Goal: Task Accomplishment & Management: Understand process/instructions

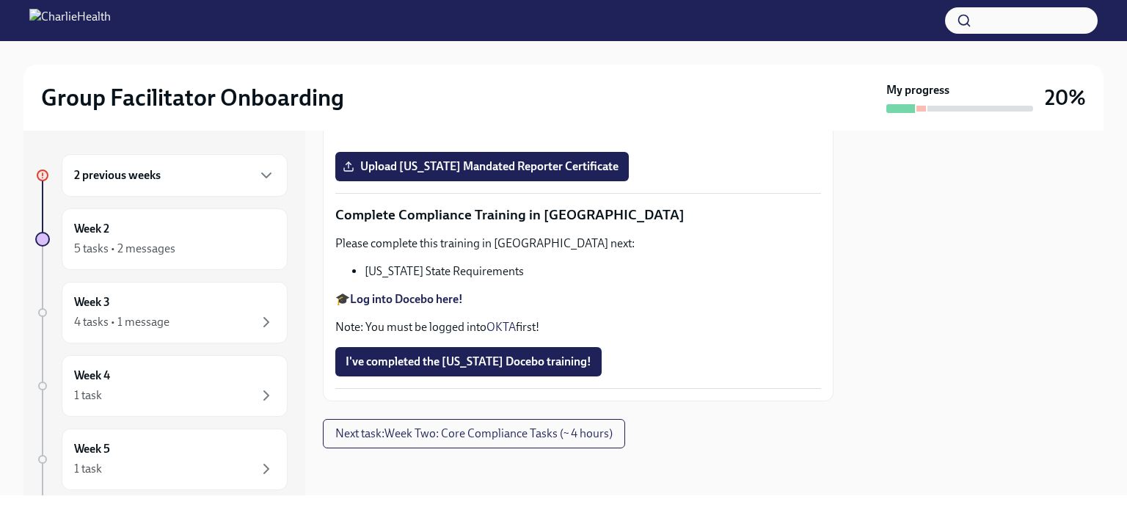
scroll to position [2611, 0]
click at [0, 0] on input "Upload [US_STATE] Telehealth Certificate" at bounding box center [0, 0] width 0 height 0
click at [963, 315] on div at bounding box center [977, 313] width 252 height 365
click at [130, 239] on div "Week 2 5 tasks • 2 messages" at bounding box center [174, 239] width 201 height 37
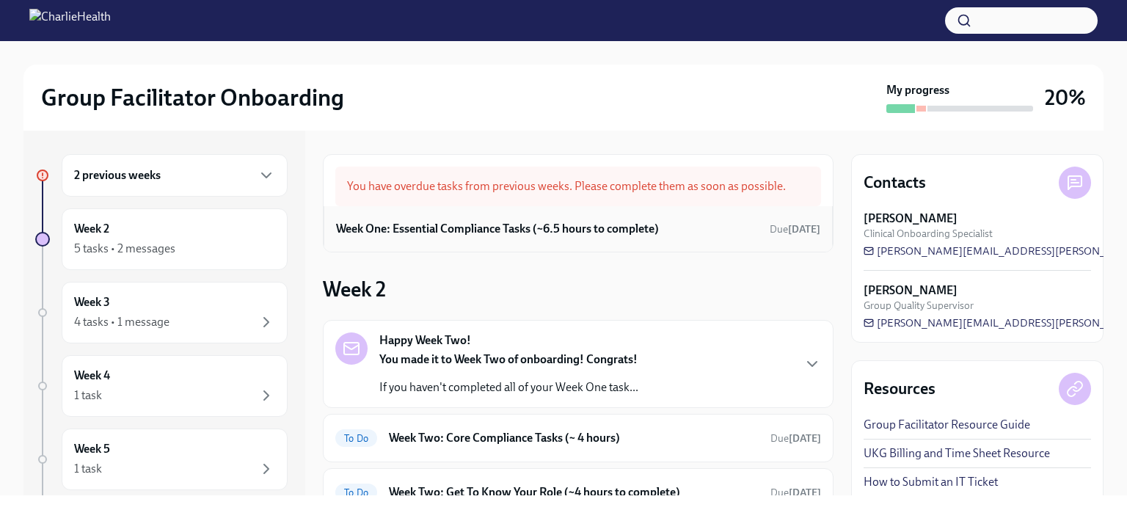
click at [429, 223] on h6 "Week One: Essential Compliance Tasks (~6.5 hours to complete)" at bounding box center [497, 229] width 323 height 16
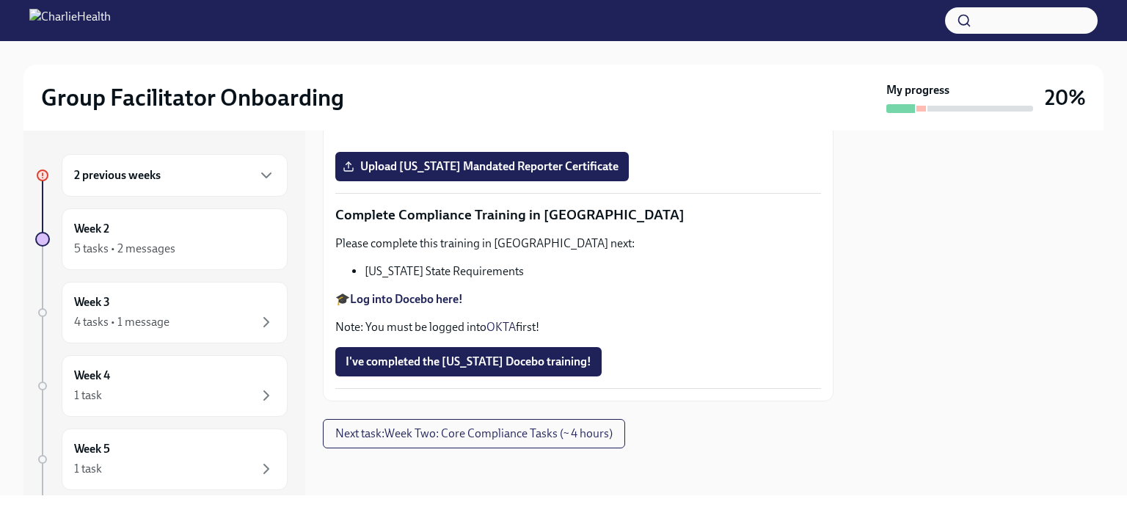
scroll to position [2607, 0]
click at [414, 128] on p "🎓 Log into Relias here Username: [PERSON_NAME][EMAIL_ADDRESS][PERSON_NAME][DOMA…" at bounding box center [578, 104] width 486 height 48
copy p "ch1234"
click at [410, 95] on strong "Log into Relias here" at bounding box center [400, 88] width 100 height 14
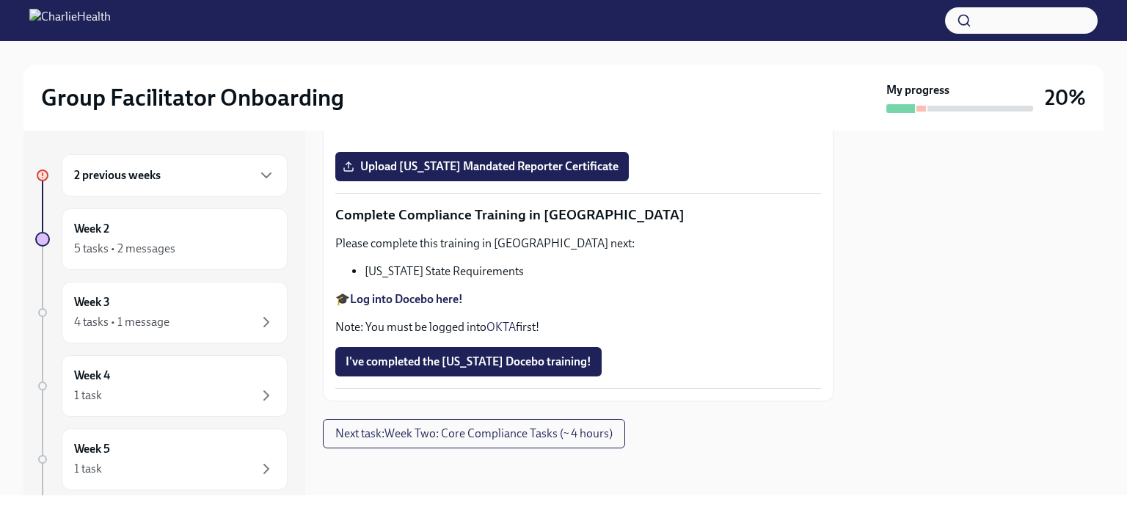
click at [898, 346] on div at bounding box center [977, 313] width 252 height 365
click at [393, 302] on strong "Log into Docebo here!" at bounding box center [406, 299] width 113 height 14
